Goal: Task Accomplishment & Management: Use online tool/utility

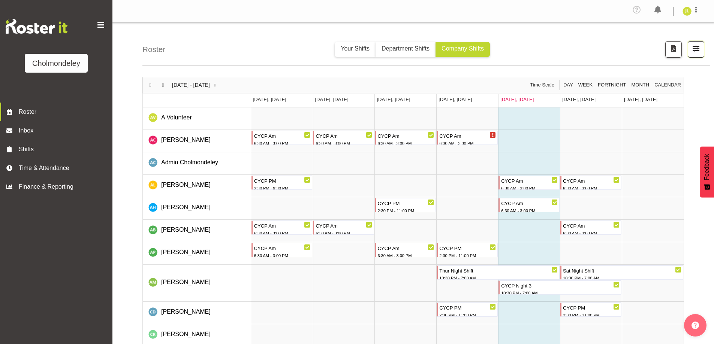
click at [697, 51] on span "button" at bounding box center [696, 48] width 10 height 10
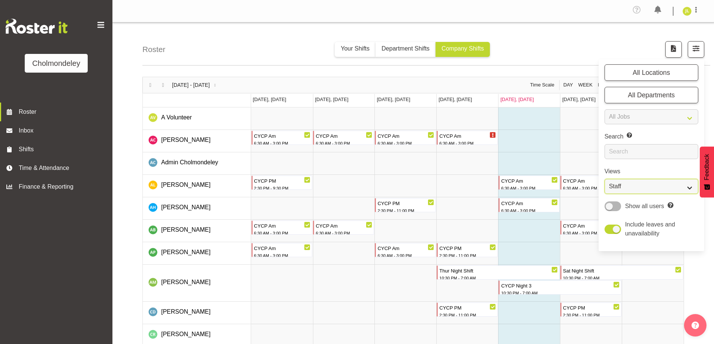
click at [652, 183] on select "Staff Role Shift - Horizontal Shift - Vertical Staff - Location" at bounding box center [651, 186] width 94 height 15
select select "shift"
click at [604, 179] on select "Staff Role Shift - Horizontal Shift - Vertical Staff - Location" at bounding box center [651, 186] width 94 height 15
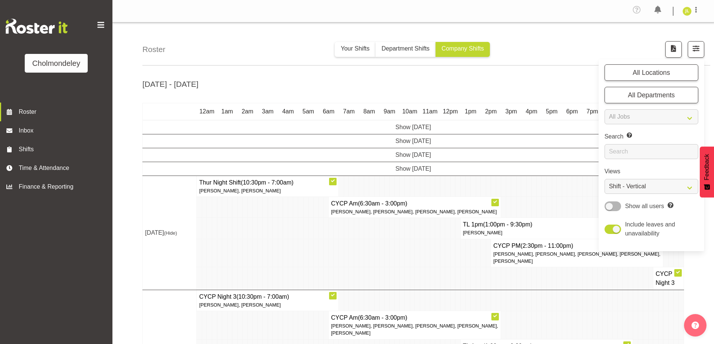
click at [427, 271] on td at bounding box center [427, 278] width 5 height 23
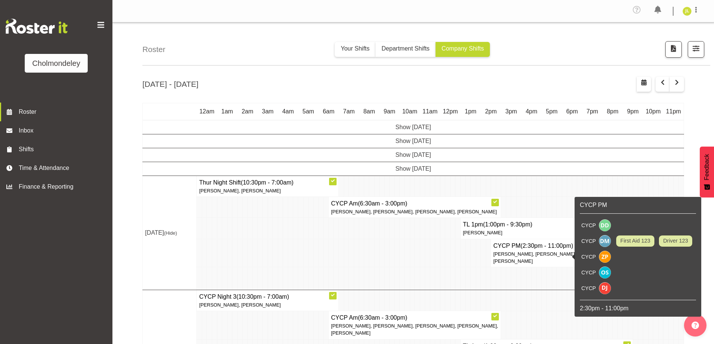
click at [432, 260] on td at bounding box center [432, 253] width 5 height 28
